Goal: Information Seeking & Learning: Check status

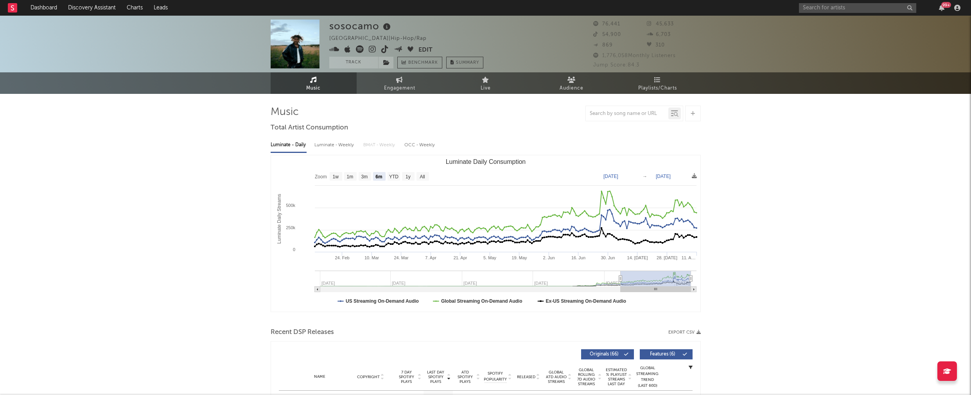
select select "6m"
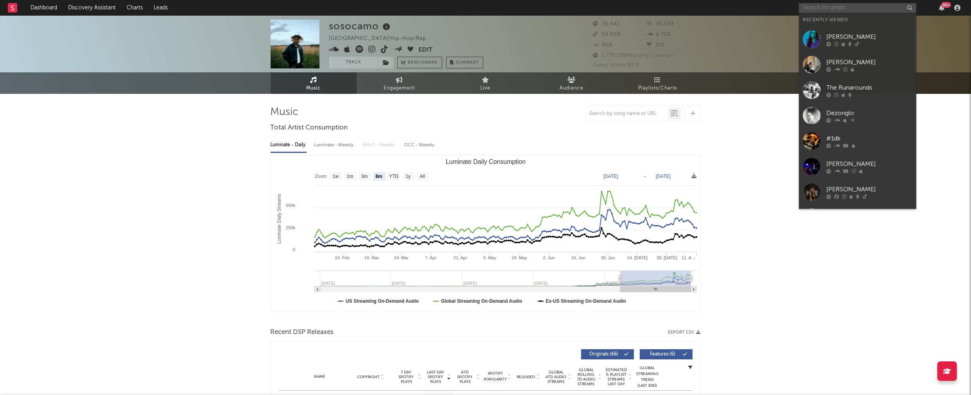
click at [822, 9] on input "text" at bounding box center [857, 8] width 117 height 10
paste input "Jhonniedamnd"
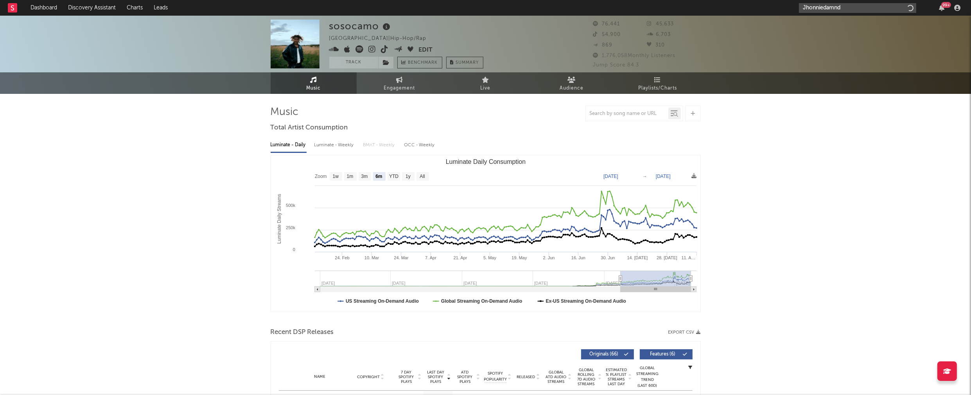
type input "Jhonniedamnd"
click at [784, 53] on div "sosocamo [GEOGRAPHIC_DATA] | Hip-Hop/Rap Edit Track Benchmark Summary 76,441 45…" at bounding box center [485, 44] width 971 height 57
click at [827, 9] on input "Jhonniedamnd" at bounding box center [857, 8] width 117 height 10
click at [861, 18] on link "jhonniedamnd" at bounding box center [857, 25] width 117 height 25
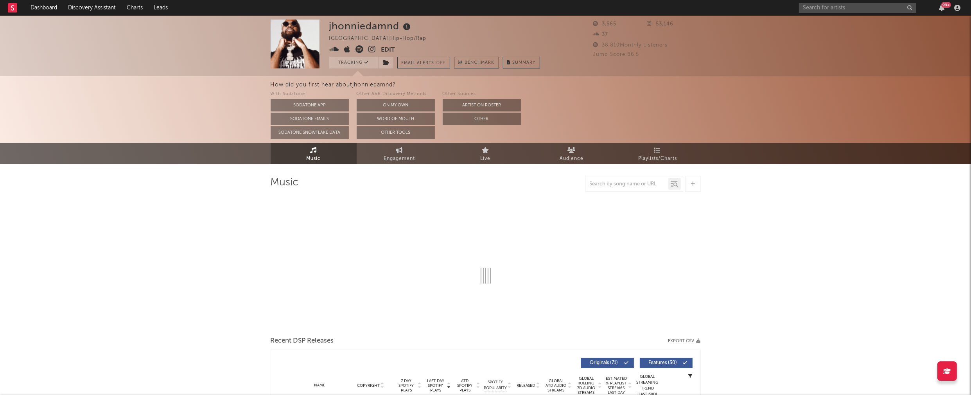
select select "6m"
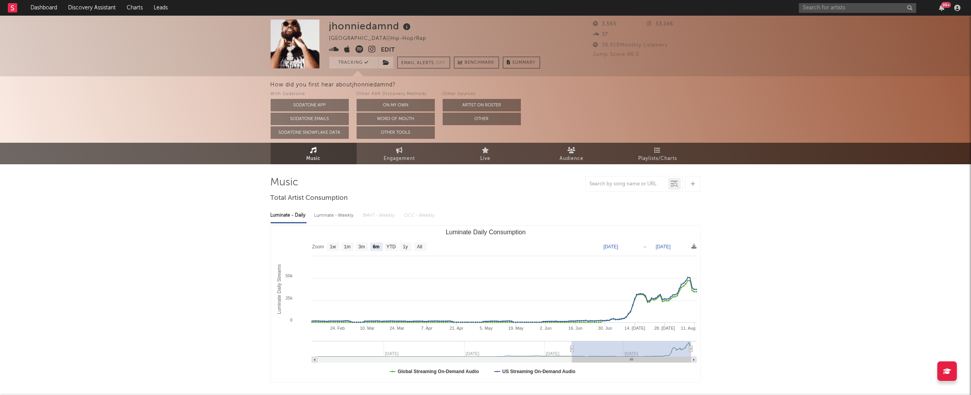
click at [321, 215] on div "Luminate - Weekly" at bounding box center [334, 215] width 41 height 13
select select "1w"
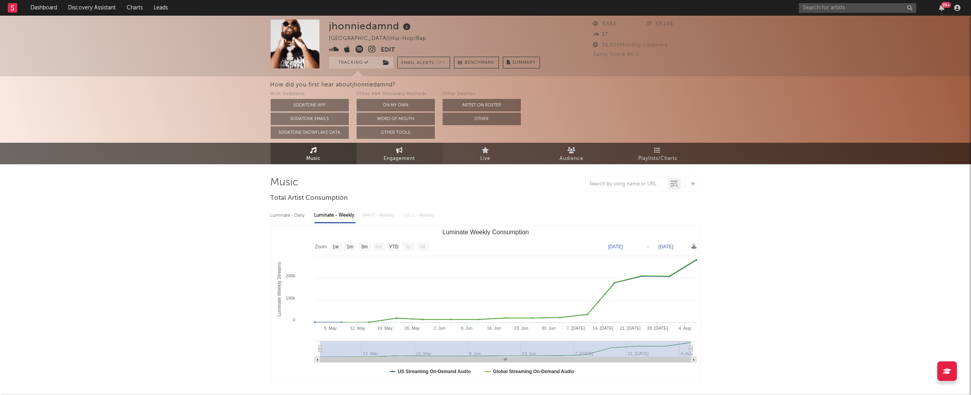
click at [399, 157] on span "Engagement" at bounding box center [399, 158] width 31 height 9
select select "1w"
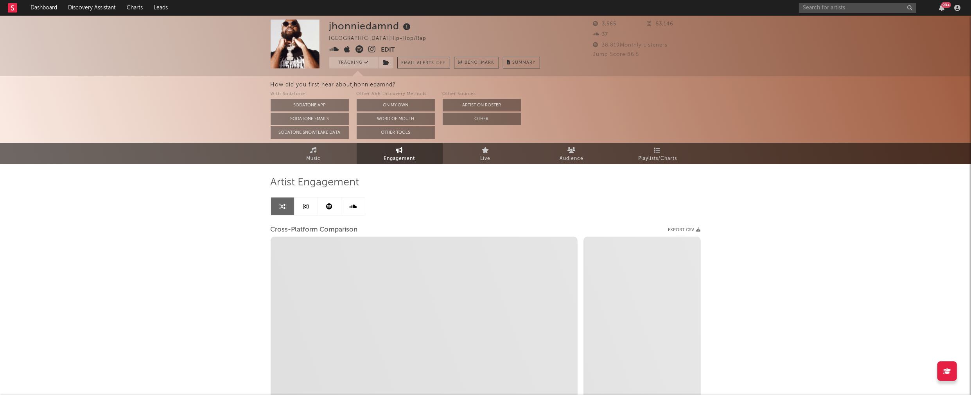
select select "1m"
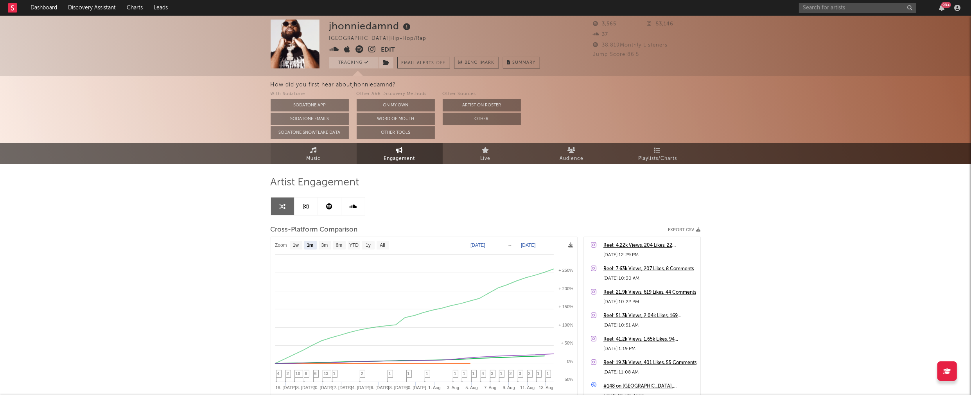
click at [311, 157] on span "Music" at bounding box center [313, 158] width 14 height 9
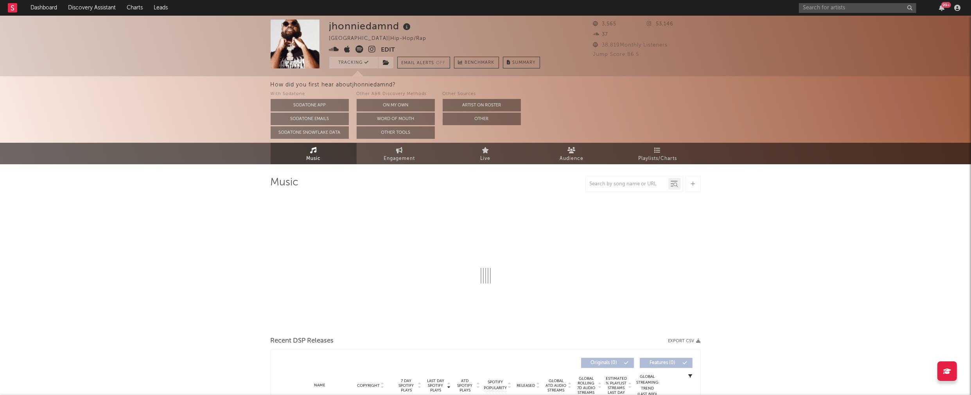
select select "6m"
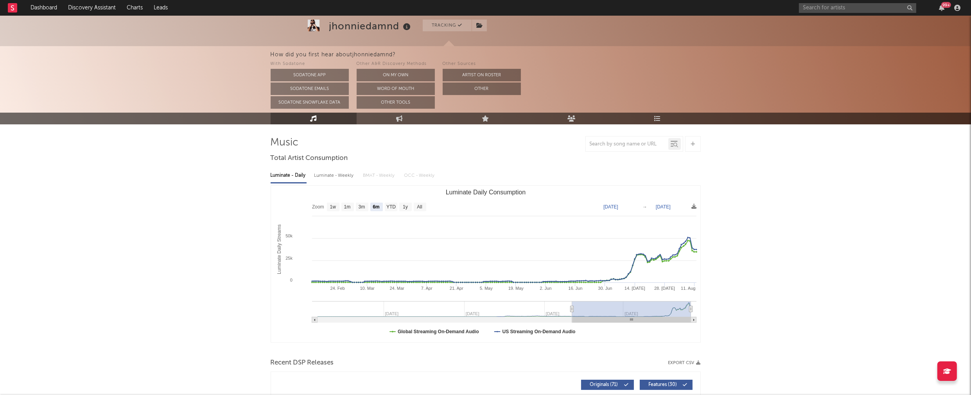
scroll to position [45, 0]
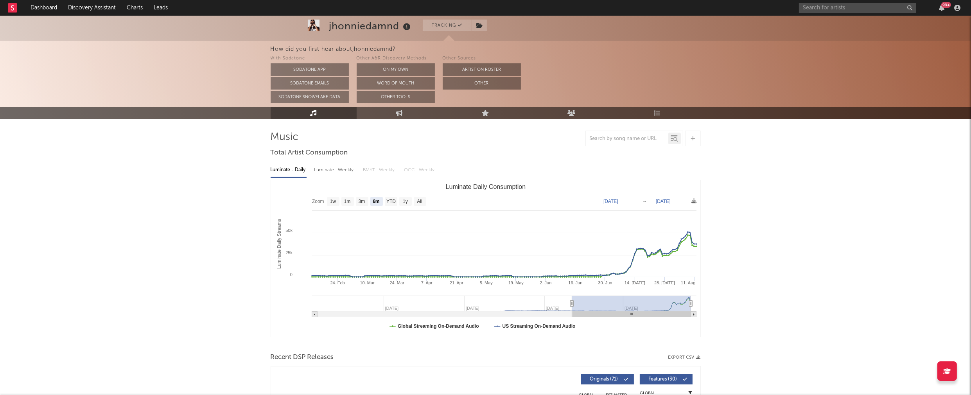
click at [336, 167] on div "Luminate - Weekly" at bounding box center [334, 169] width 41 height 13
select select "1w"
